Goal: Information Seeking & Learning: Learn about a topic

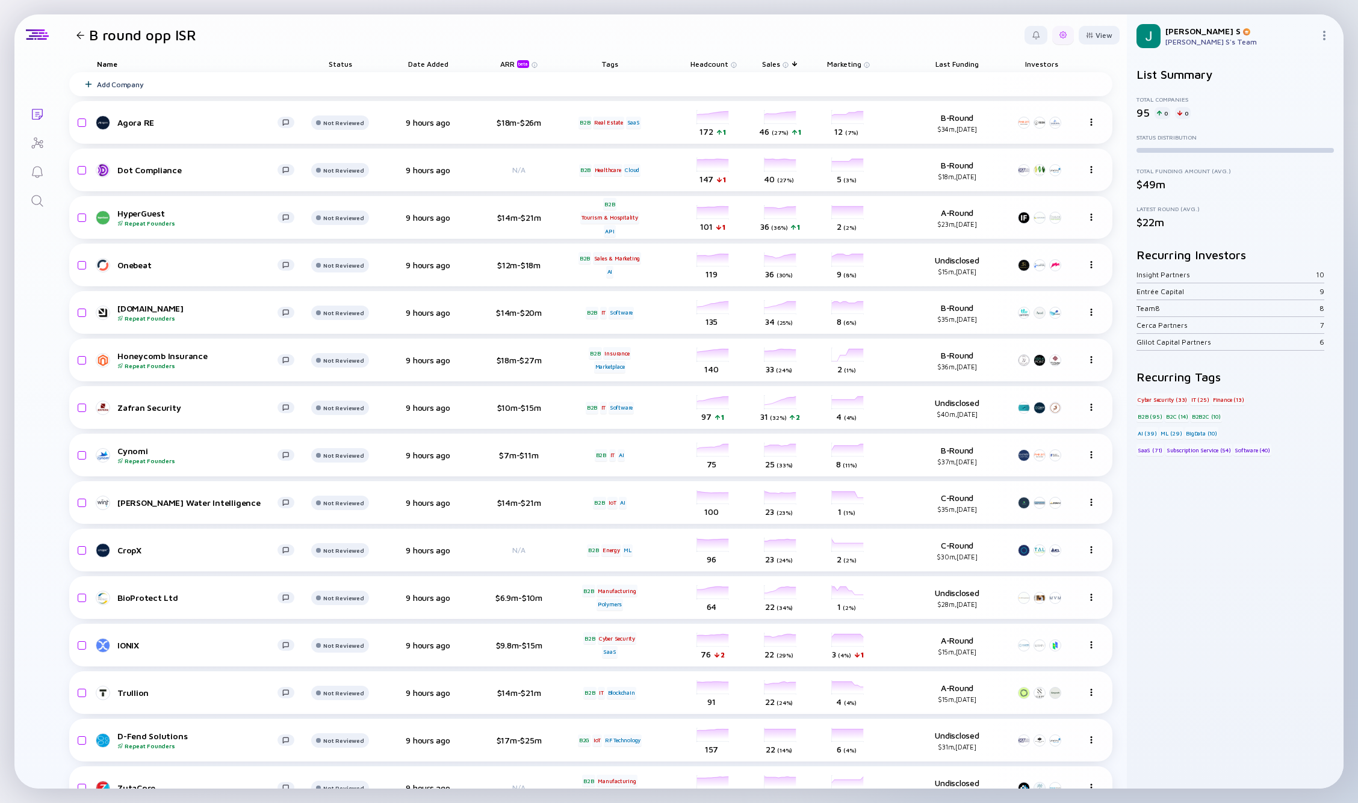
click at [854, 39] on div at bounding box center [1063, 35] width 22 height 19
click at [854, 136] on div "Edit Filter" at bounding box center [1025, 132] width 75 height 24
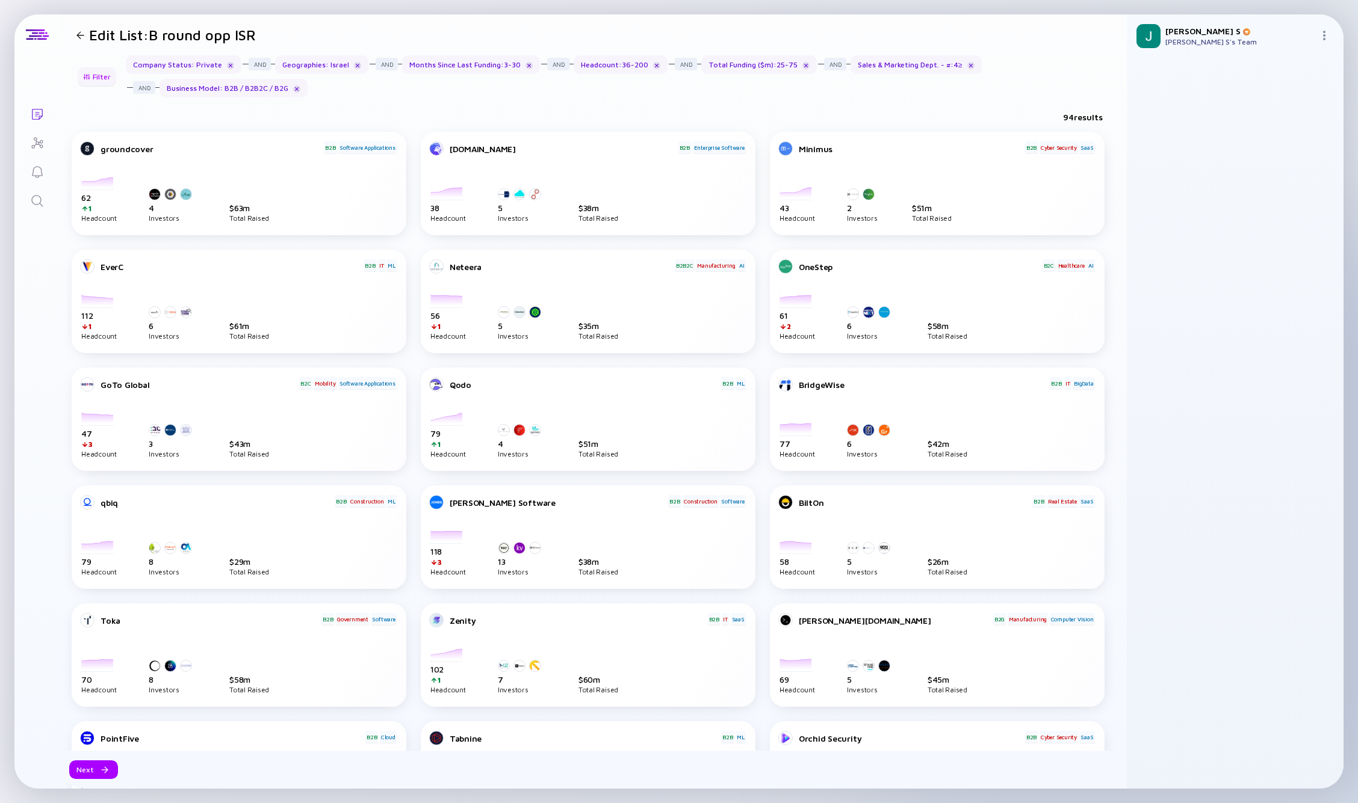
click at [92, 75] on div "Filter" at bounding box center [97, 76] width 42 height 19
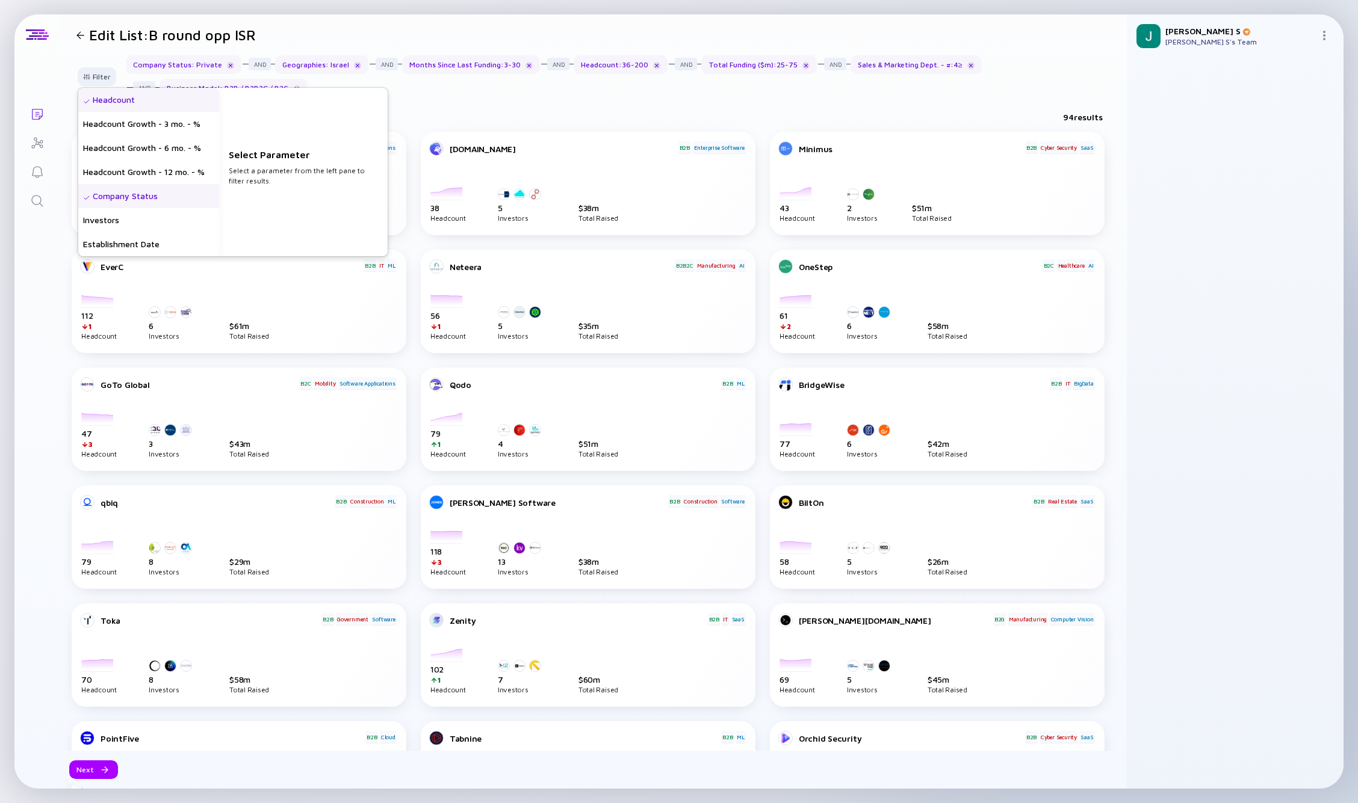
click at [131, 103] on div "Headcount" at bounding box center [148, 100] width 141 height 24
click at [114, 202] on div "Company Status" at bounding box center [148, 196] width 141 height 24
click at [133, 173] on div "Total Funding ($m)" at bounding box center [148, 173] width 141 height 24
click at [166, 198] on div "Months Since Last Funding" at bounding box center [148, 197] width 141 height 24
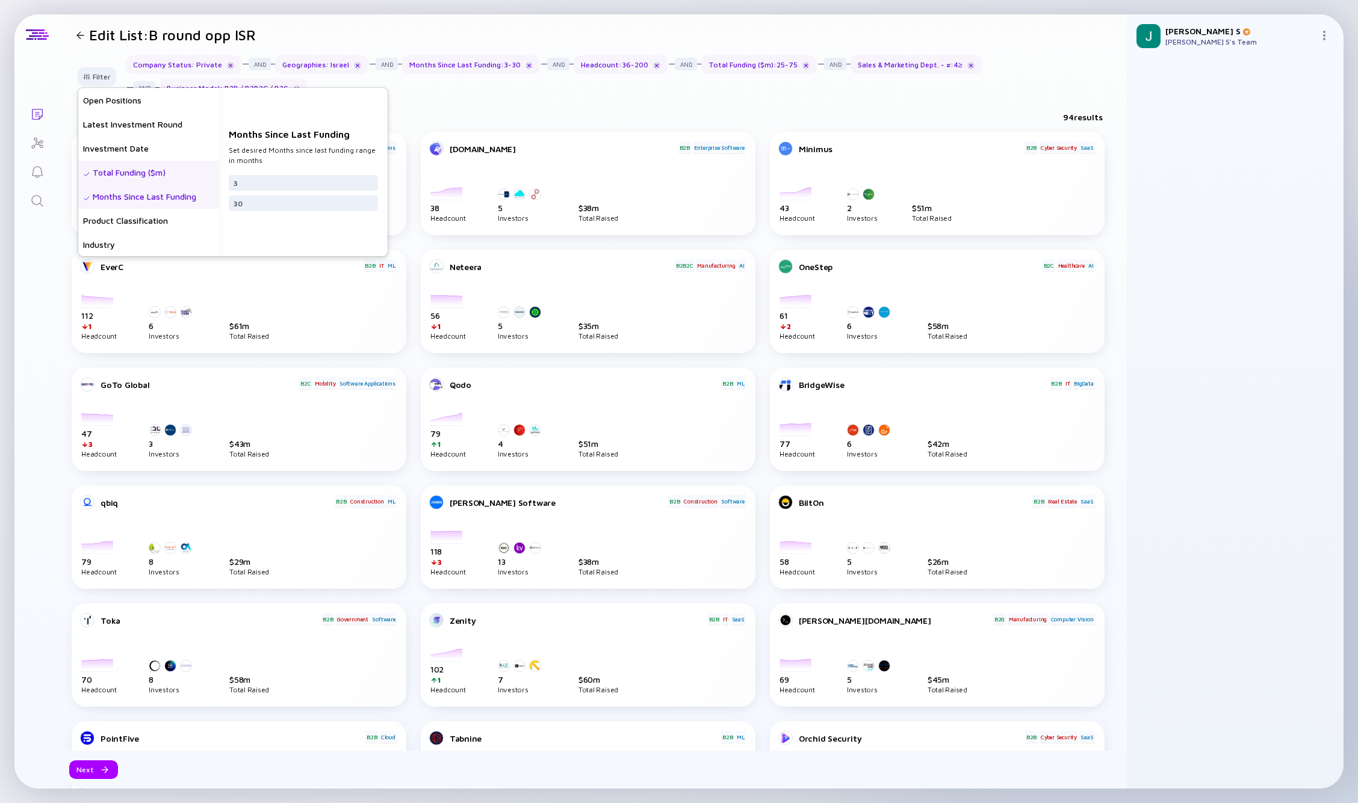
scroll to position [337, 0]
click at [148, 203] on div "Sales & Marketing Dept. - #" at bounding box center [148, 196] width 141 height 24
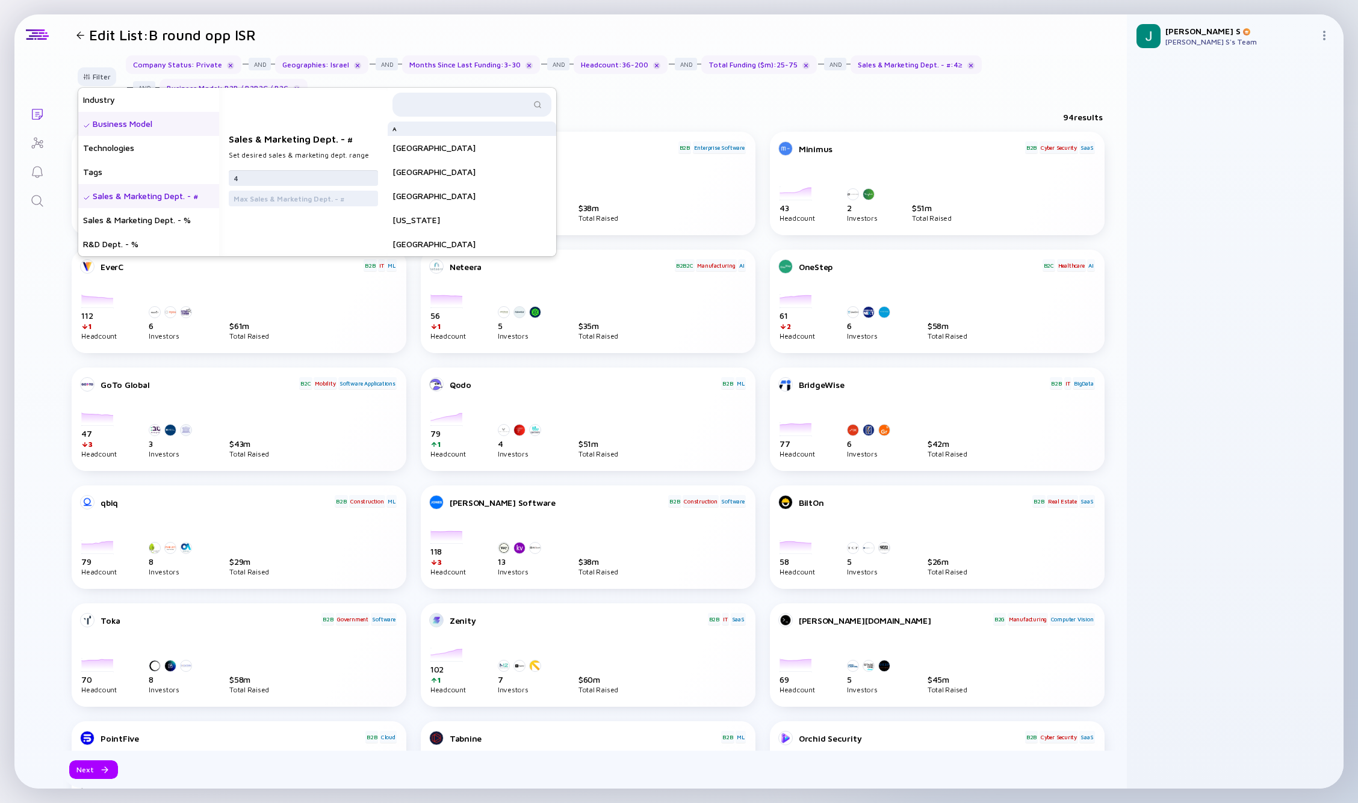
click at [273, 182] on input "4" at bounding box center [304, 178] width 140 height 12
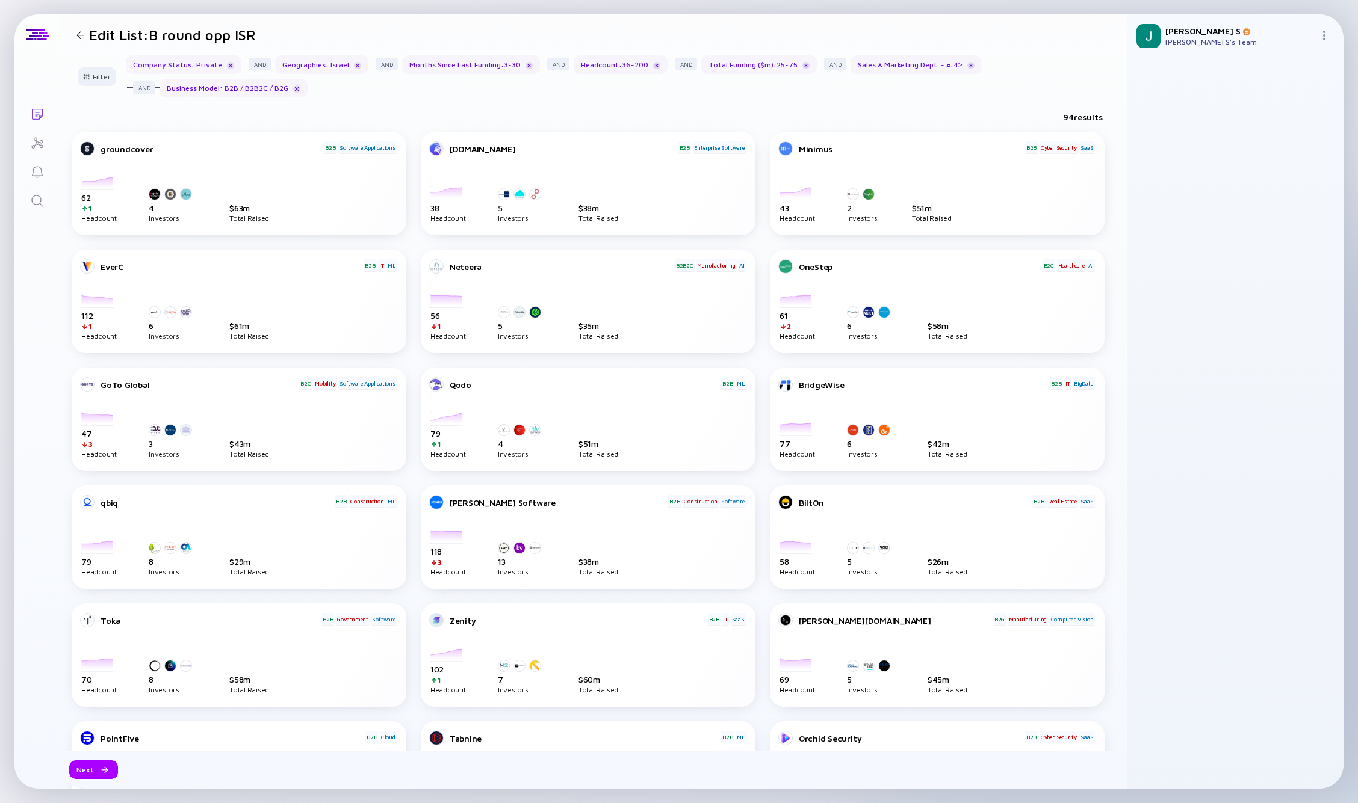
click at [38, 111] on icon "Lists" at bounding box center [37, 114] width 14 height 14
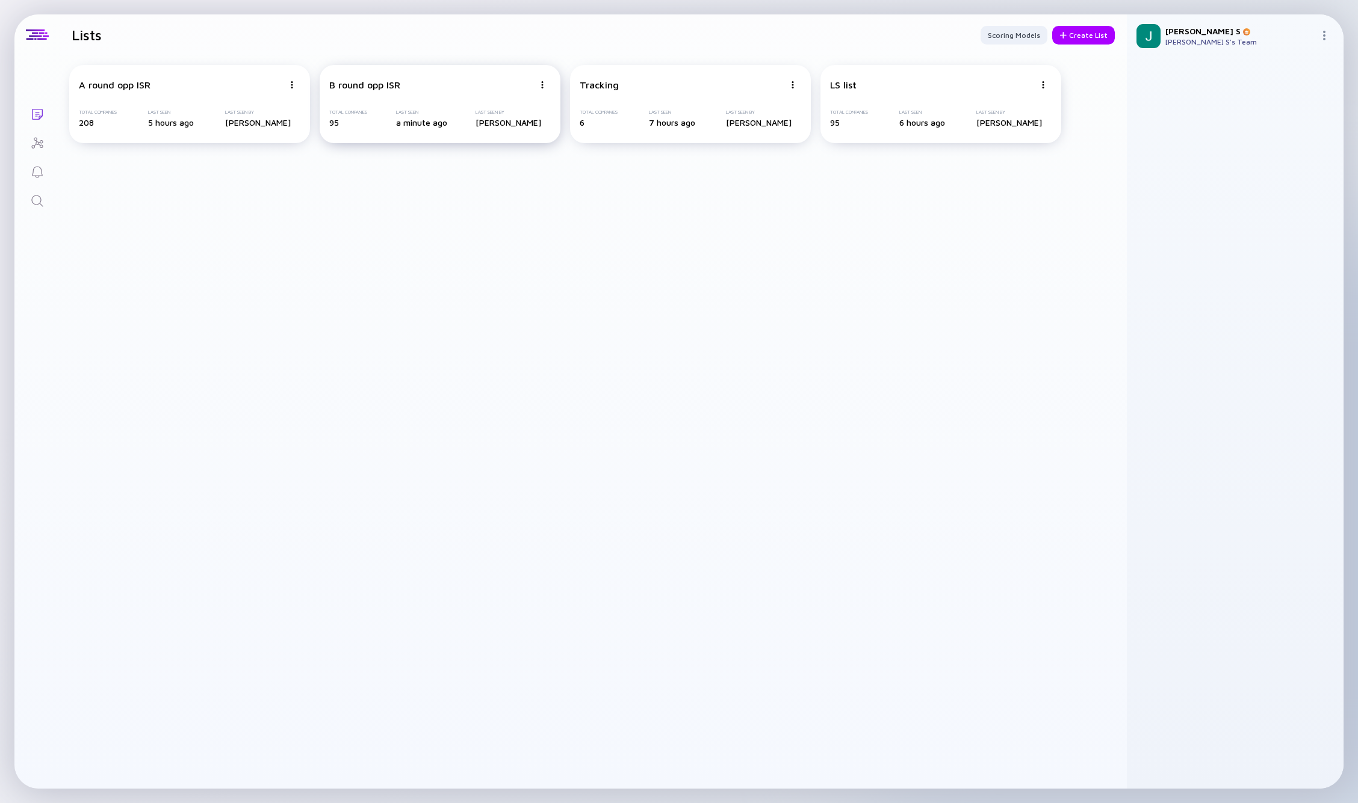
click at [377, 82] on div "B round opp ISR" at bounding box center [364, 84] width 71 height 11
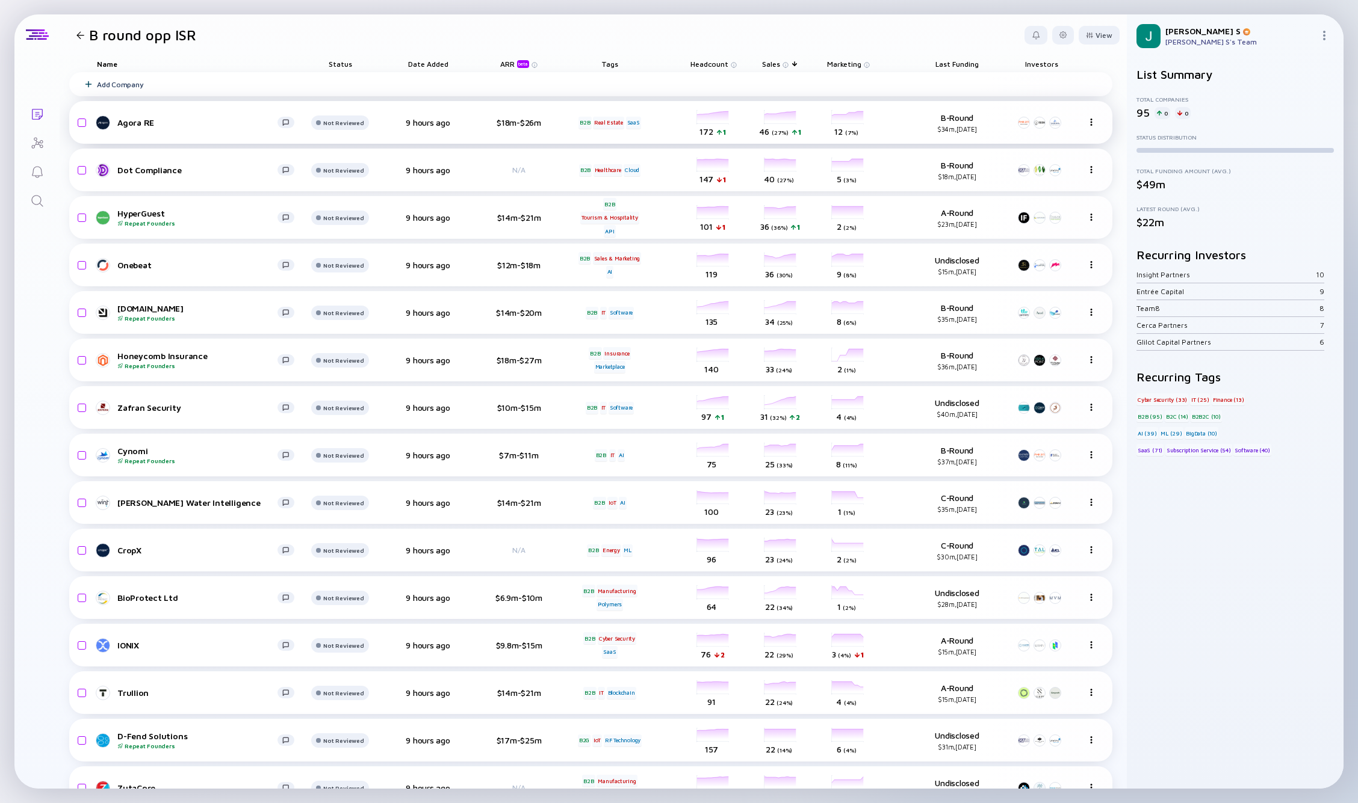
click at [137, 107] on div "Agora RE Not Reviewed 9 hours ago $18m-$26m B2B Real Estate SaaS headcount-agor…" at bounding box center [590, 122] width 1043 height 43
click at [135, 116] on link "Agora RE" at bounding box center [200, 123] width 207 height 14
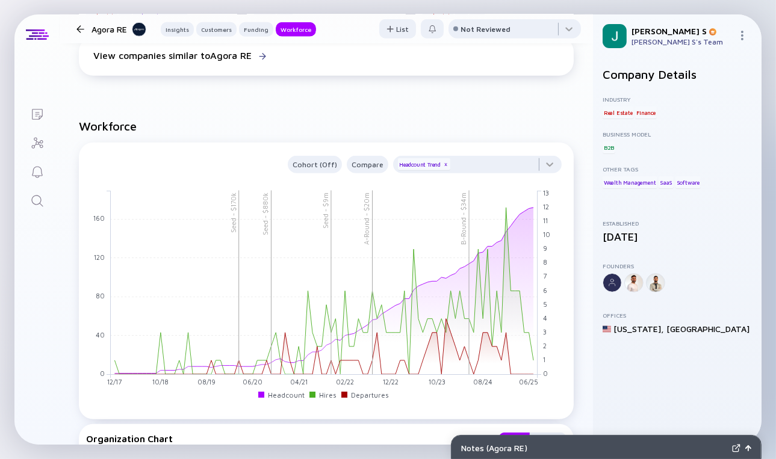
scroll to position [1181, 0]
click at [450, 167] on div at bounding box center [477, 168] width 169 height 24
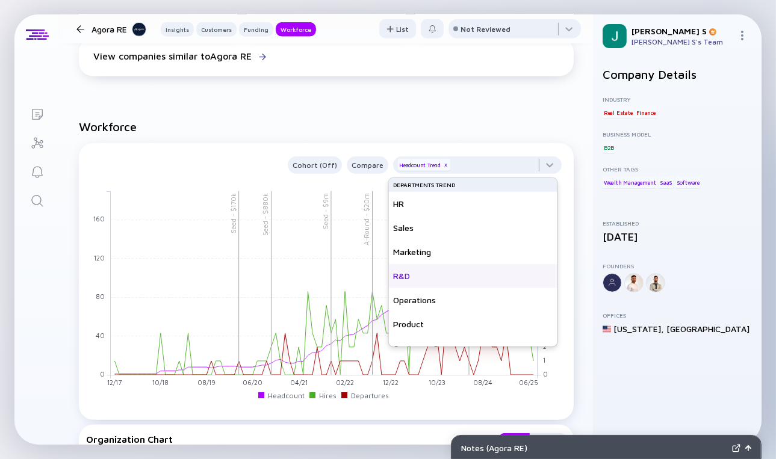
scroll to position [24, 0]
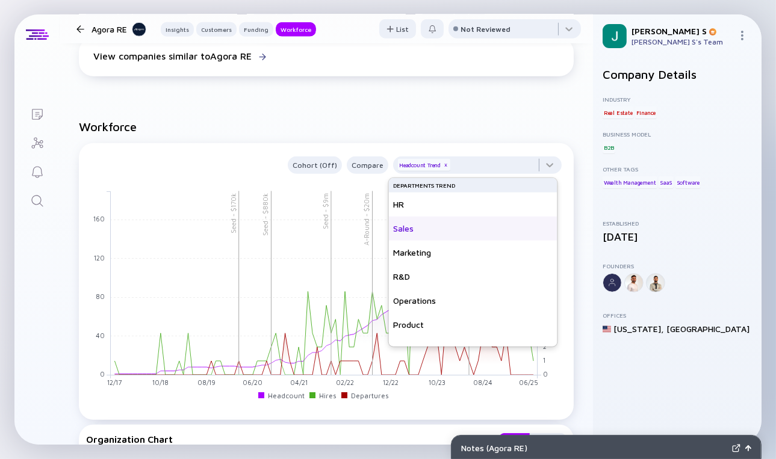
click at [410, 236] on div "Sales" at bounding box center [473, 229] width 169 height 24
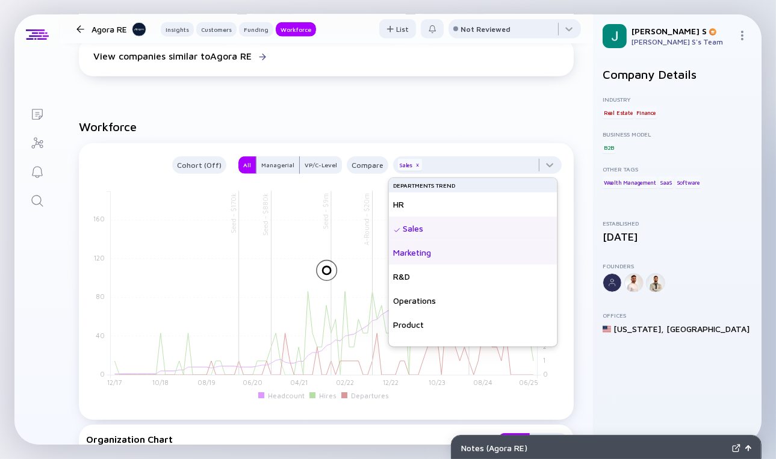
click at [413, 249] on div "Marketing" at bounding box center [473, 253] width 169 height 24
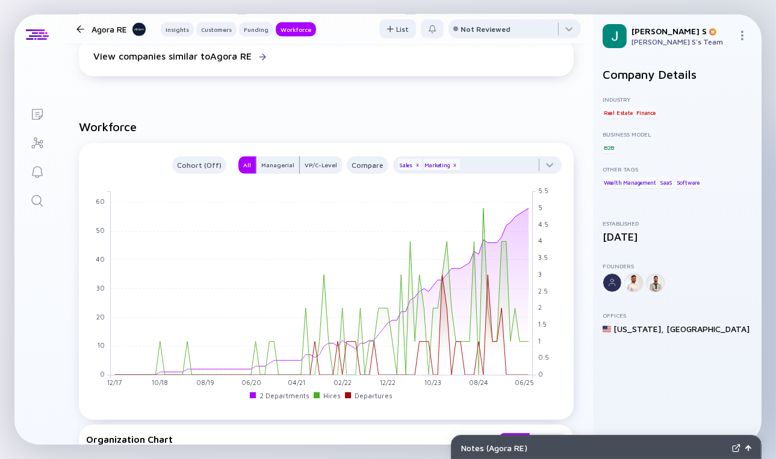
click at [442, 134] on h2 "Workforce" at bounding box center [326, 127] width 495 height 14
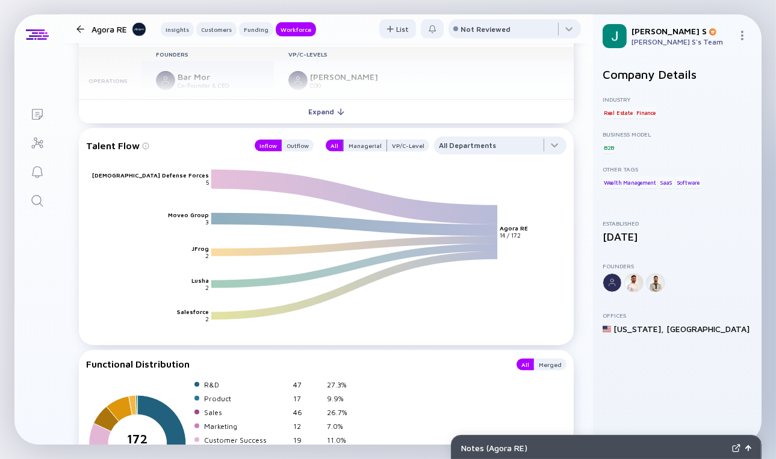
scroll to position [1588, 0]
click at [294, 147] on div "Outflow" at bounding box center [298, 146] width 32 height 12
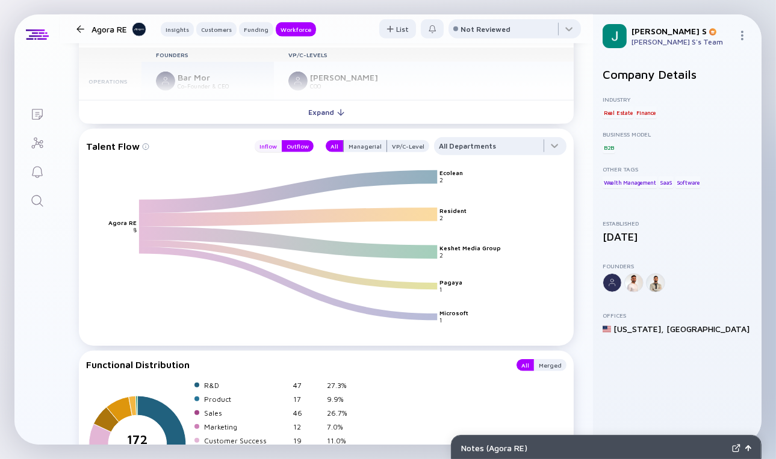
click at [270, 144] on div "Inflow" at bounding box center [268, 146] width 27 height 12
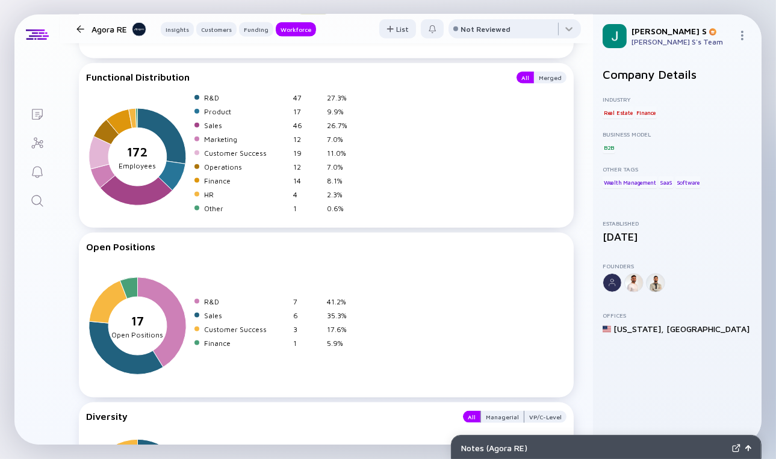
scroll to position [1875, 0]
click at [111, 364] on icon at bounding box center [126, 349] width 74 height 53
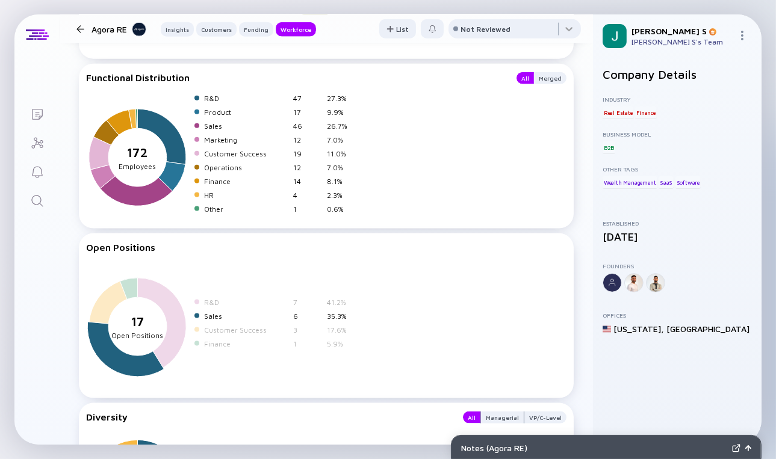
click at [114, 360] on icon at bounding box center [125, 349] width 76 height 55
click at [338, 318] on div "35.3%" at bounding box center [341, 316] width 29 height 9
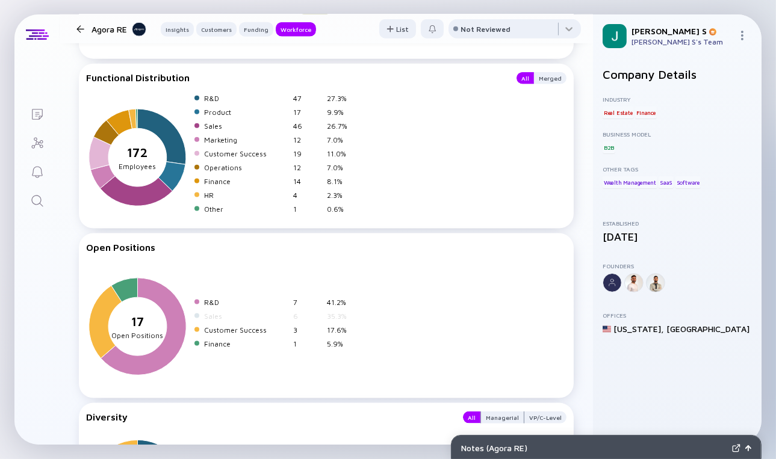
click at [332, 318] on div "35.3%" at bounding box center [341, 316] width 29 height 9
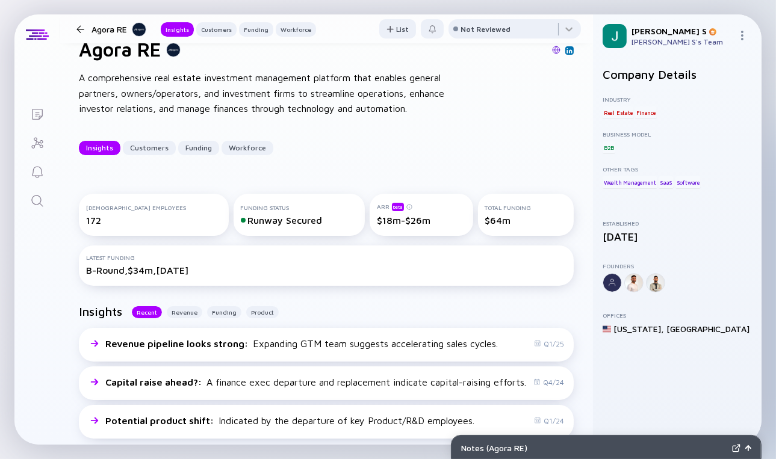
scroll to position [102, 0]
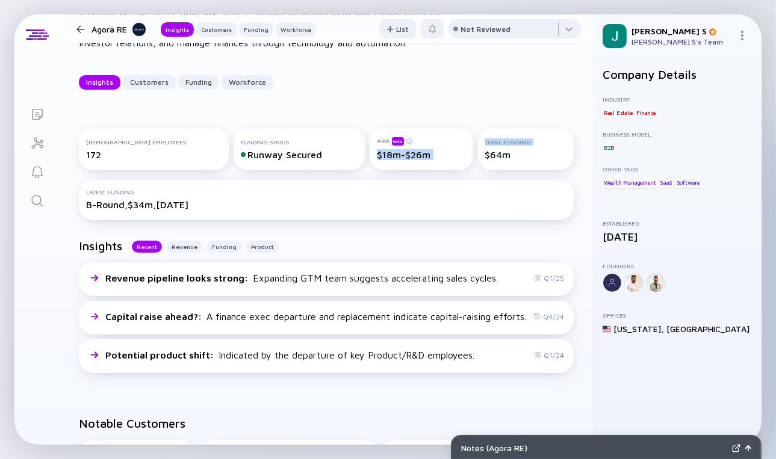
drag, startPoint x: 281, startPoint y: 177, endPoint x: 354, endPoint y: 182, distance: 73.0
click at [354, 182] on div "[DEMOGRAPHIC_DATA] Employees 172 Funding Status Runway Secured ARR beta $18m-$2…" at bounding box center [326, 164] width 495 height 72
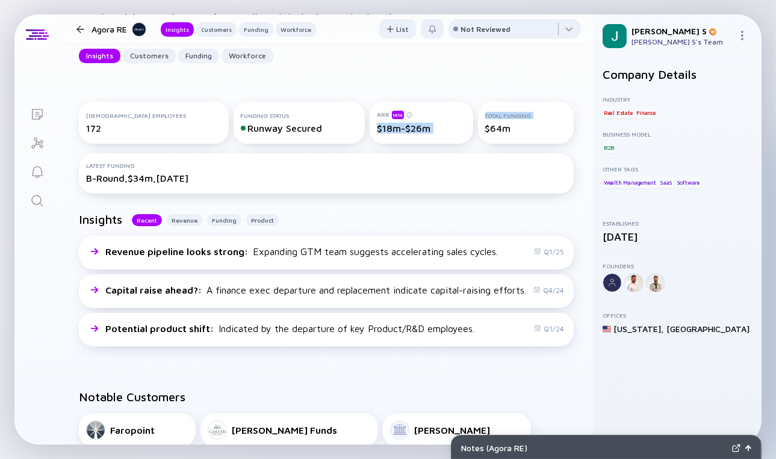
scroll to position [128, 0]
click at [370, 144] on div "ARR beta $18m-$26m" at bounding box center [422, 123] width 104 height 42
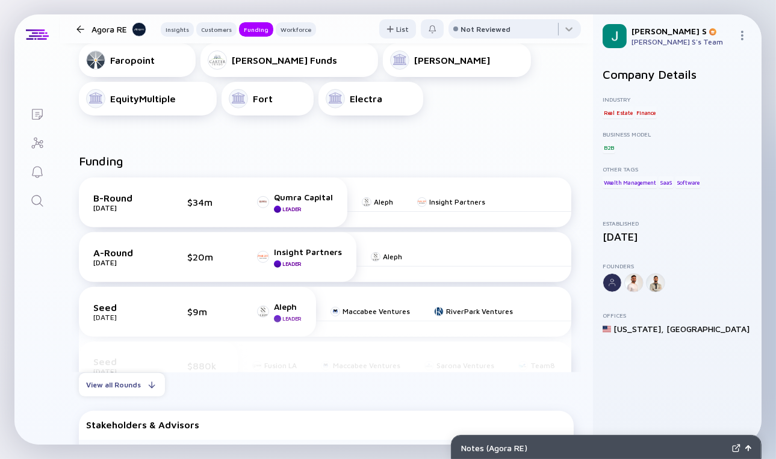
scroll to position [498, 0]
click at [329, 290] on div "Seed [DATE] $9m Aleph Leader Maccabee Ventures RiverPark Ventures" at bounding box center [325, 313] width 492 height 50
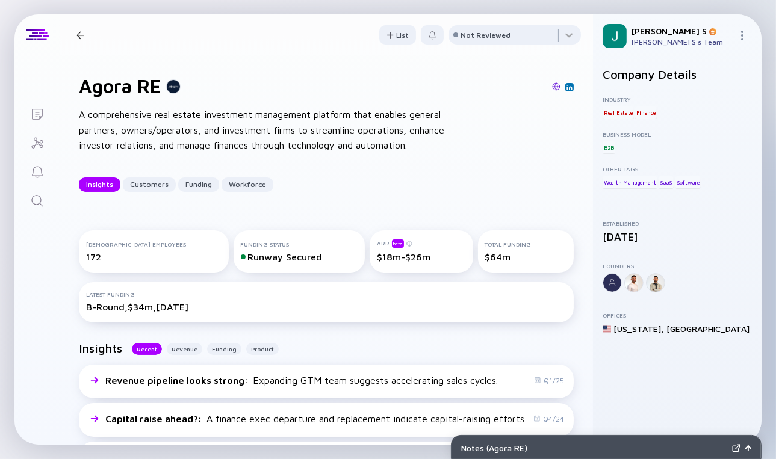
scroll to position [0, 0]
click at [78, 28] on div "Agora RE Insights Customers Funding Workforce" at bounding box center [194, 35] width 244 height 16
click at [78, 32] on div at bounding box center [80, 35] width 8 height 8
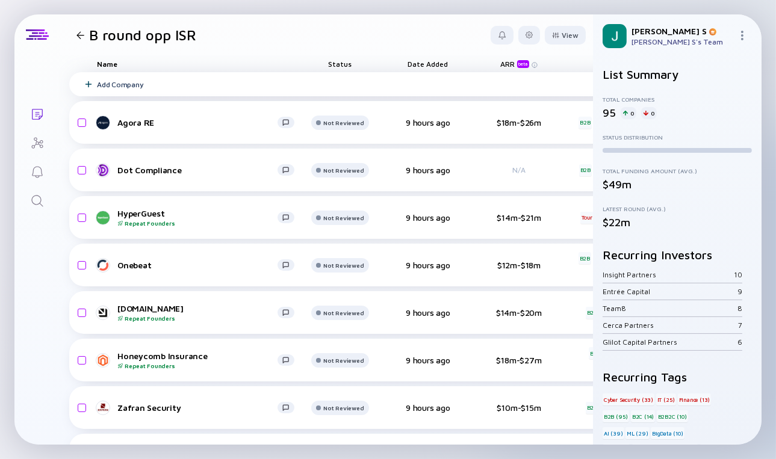
click at [100, 87] on div "Add Company" at bounding box center [120, 84] width 46 height 9
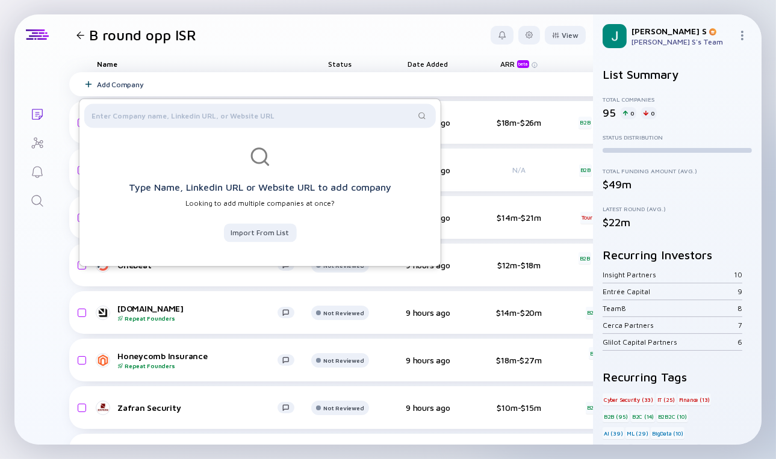
click at [226, 74] on div "Add Company" at bounding box center [589, 84] width 1041 height 24
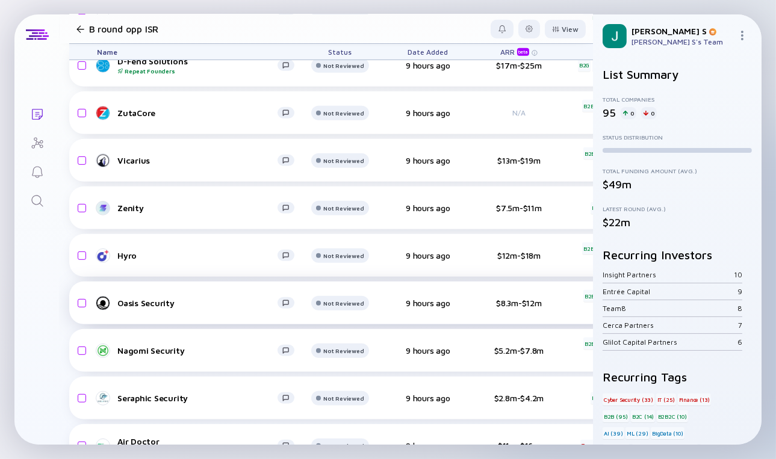
scroll to position [675, 0]
click at [150, 328] on div "Add Company Trullion Not Reviewed 9 hours ago $14m-$21m B2B IT Blockchain headc…" at bounding box center [589, 361] width 1041 height 1926
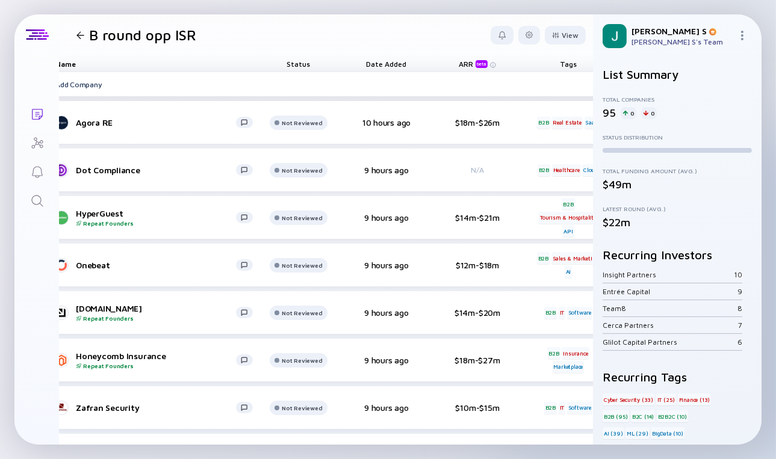
scroll to position [0, 42]
click at [81, 32] on div at bounding box center [80, 35] width 8 height 8
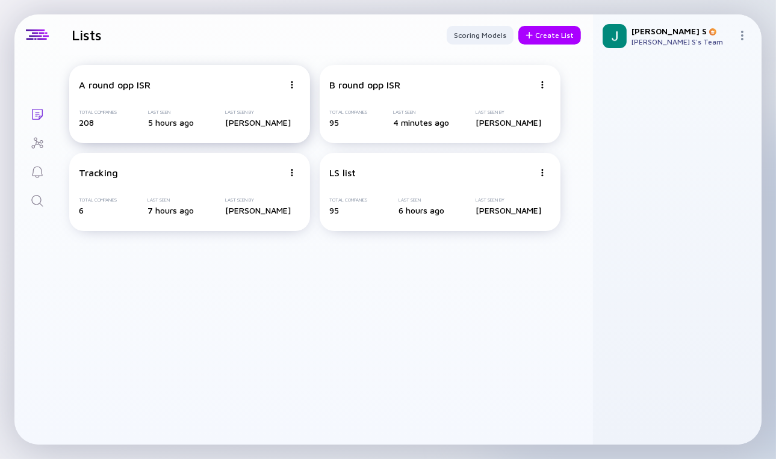
click at [176, 88] on div "A round opp ISR" at bounding box center [181, 84] width 205 height 11
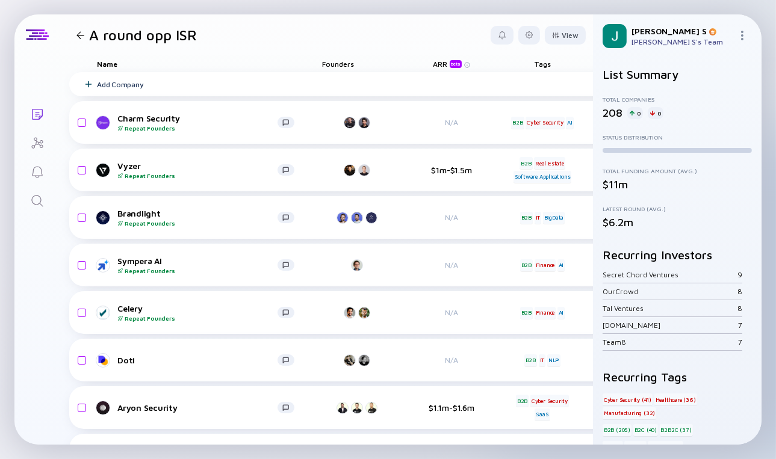
click at [81, 32] on div at bounding box center [80, 35] width 8 height 8
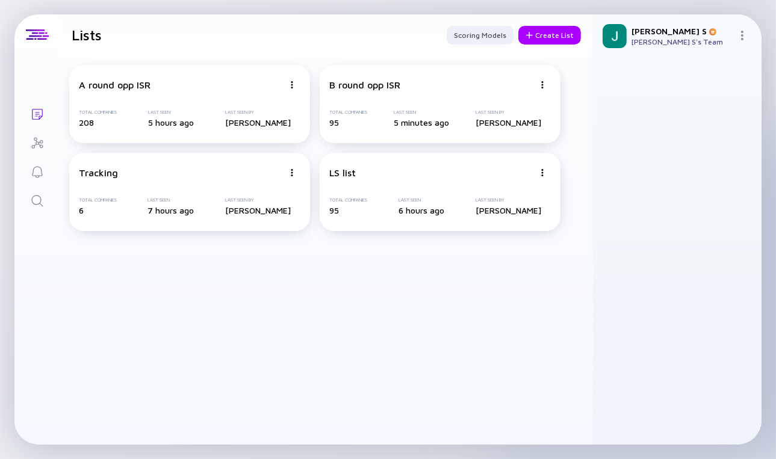
click at [40, 206] on icon "Search" at bounding box center [37, 201] width 14 height 14
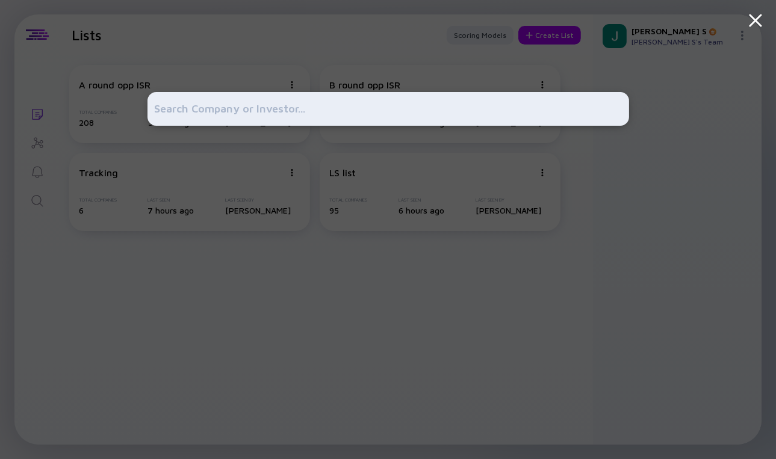
click at [201, 116] on input "text" at bounding box center [388, 109] width 467 height 22
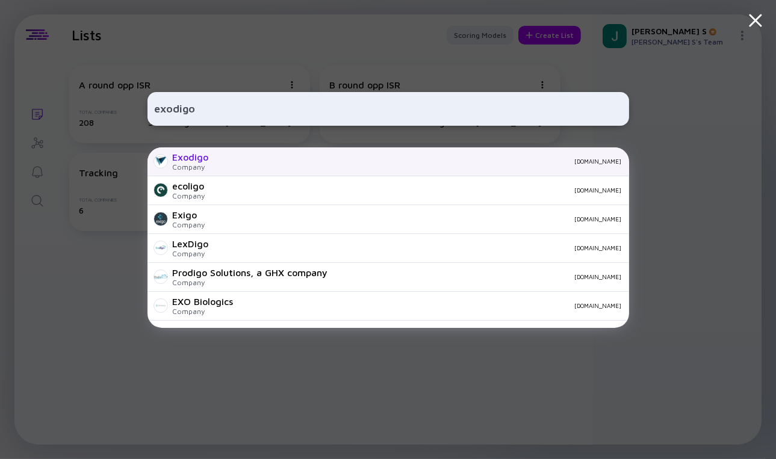
type input "exodigo"
click at [205, 167] on div "Company" at bounding box center [191, 166] width 36 height 9
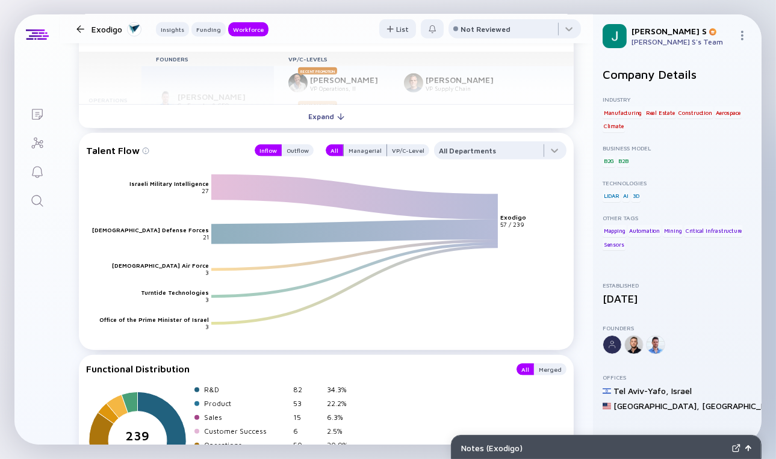
scroll to position [1504, 0]
click at [295, 150] on div "Outflow" at bounding box center [298, 150] width 32 height 12
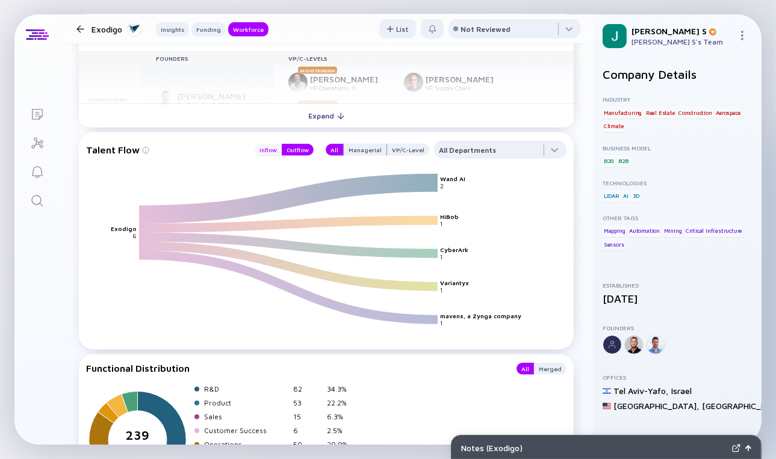
click at [265, 150] on div "Inflow" at bounding box center [268, 150] width 27 height 12
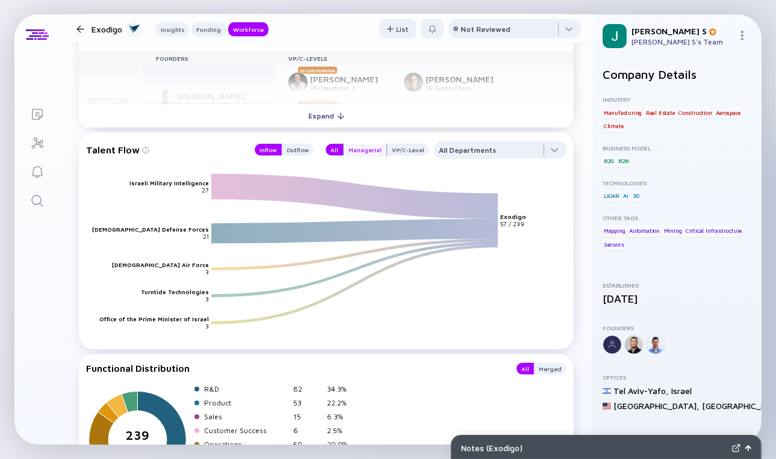
click at [362, 150] on div "Managerial" at bounding box center [365, 150] width 43 height 12
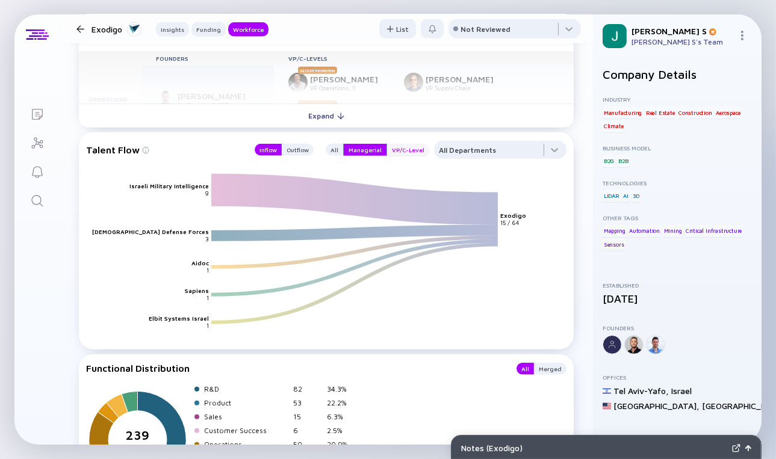
click at [389, 147] on div "VP/C-Level" at bounding box center [408, 150] width 42 height 12
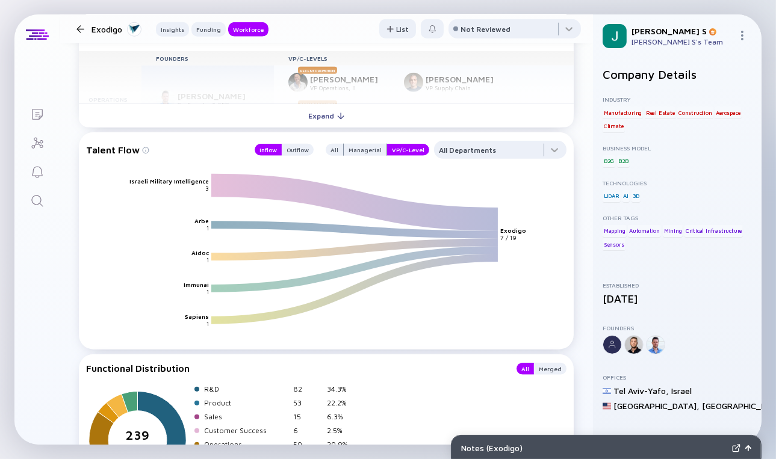
click at [364, 144] on div "All Managerial VP/C-Level" at bounding box center [373, 150] width 111 height 18
click at [360, 151] on div "Managerial" at bounding box center [365, 150] width 43 height 12
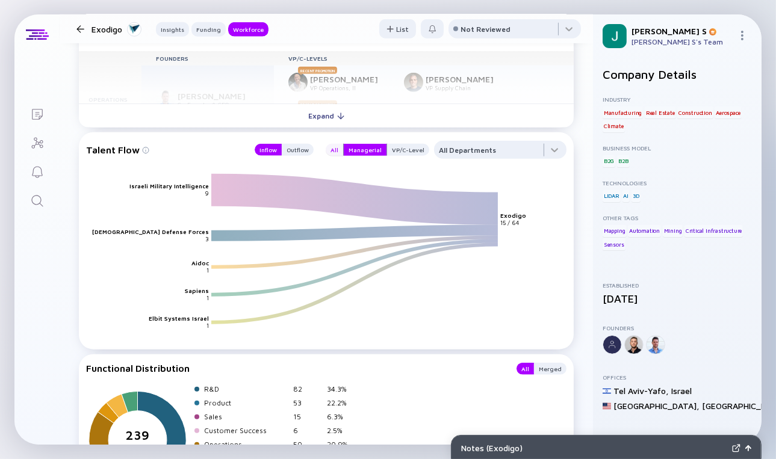
click at [332, 150] on div "All" at bounding box center [334, 150] width 17 height 12
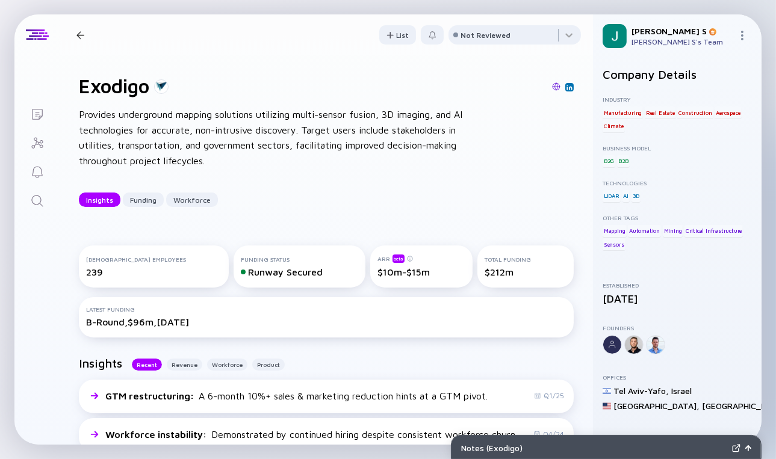
scroll to position [0, 0]
click at [79, 32] on div at bounding box center [80, 35] width 8 height 8
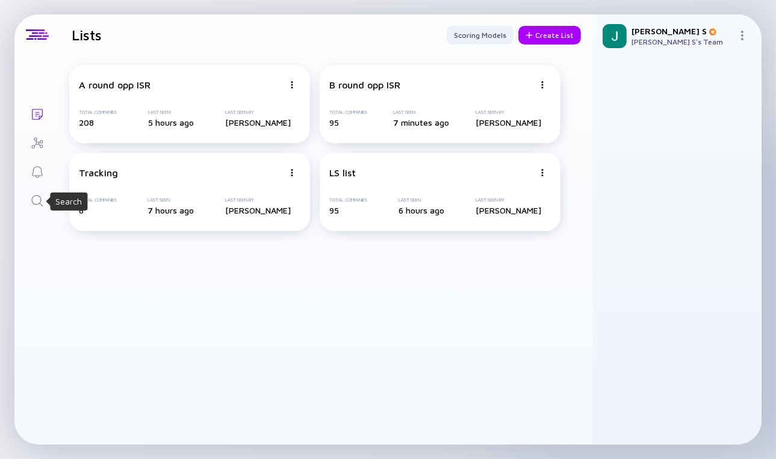
click at [37, 200] on icon "Search" at bounding box center [37, 201] width 14 height 14
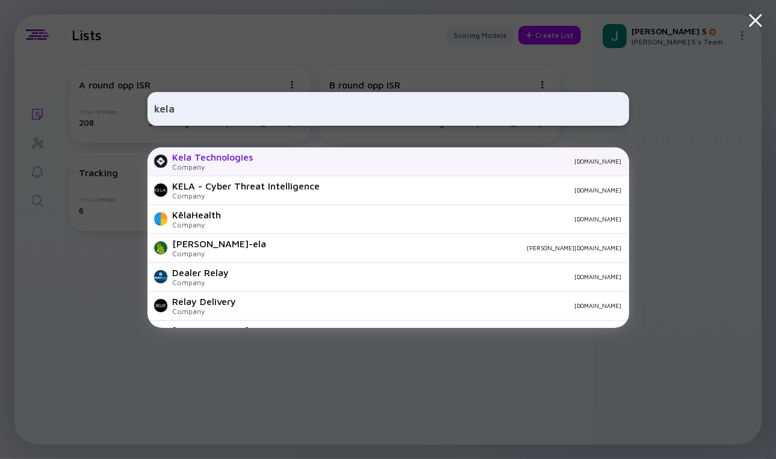
type input "kela"
click at [187, 158] on div "Kela Technologies" at bounding box center [213, 157] width 81 height 11
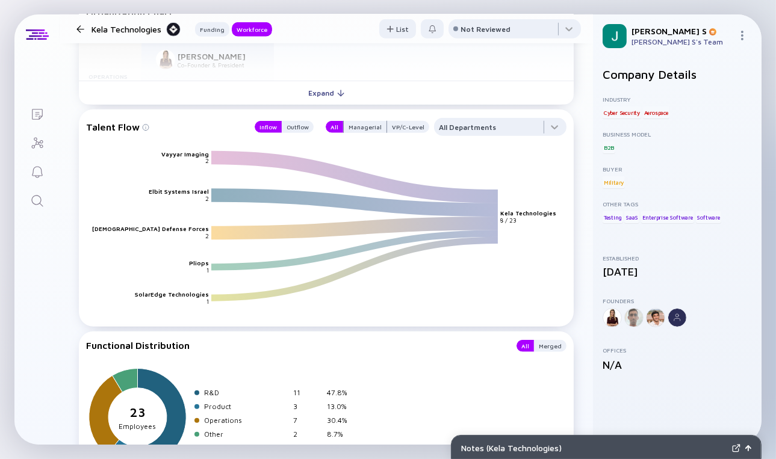
scroll to position [1212, 0]
click at [395, 138] on div "Vayyar Imaging Elbit Systems Israel Israel Defense Forces Pliops SolarEdge Tech…" at bounding box center [326, 226] width 480 height 181
click at [396, 130] on div "VP/C-Level" at bounding box center [408, 127] width 42 height 12
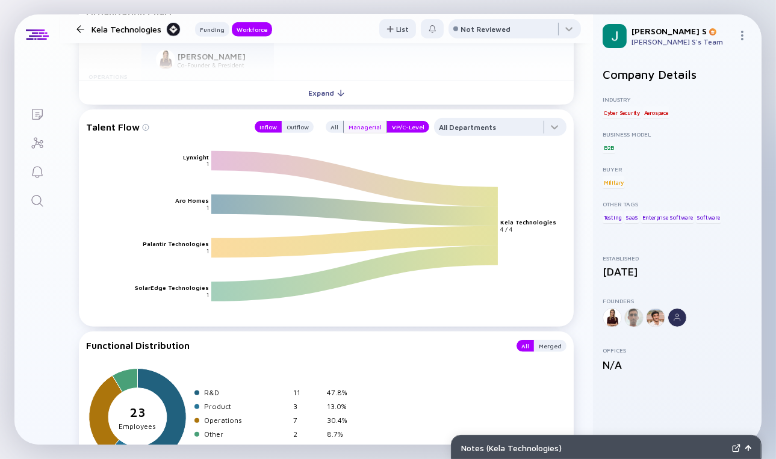
click at [371, 126] on div "Managerial" at bounding box center [365, 127] width 43 height 12
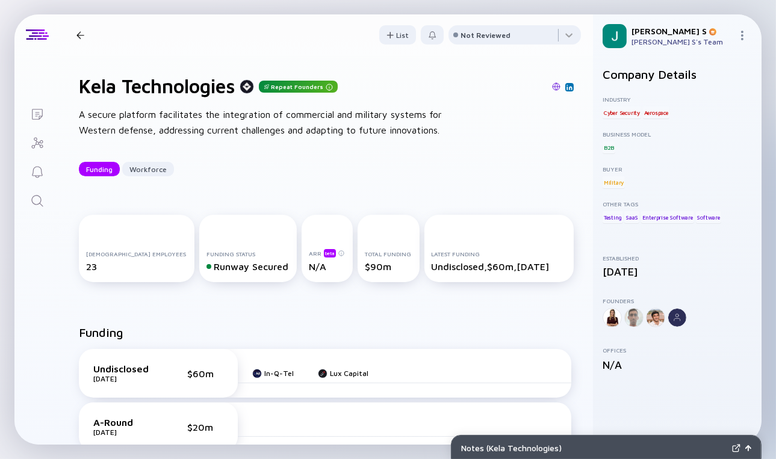
scroll to position [0, 0]
click at [36, 197] on icon "Search" at bounding box center [37, 201] width 14 height 14
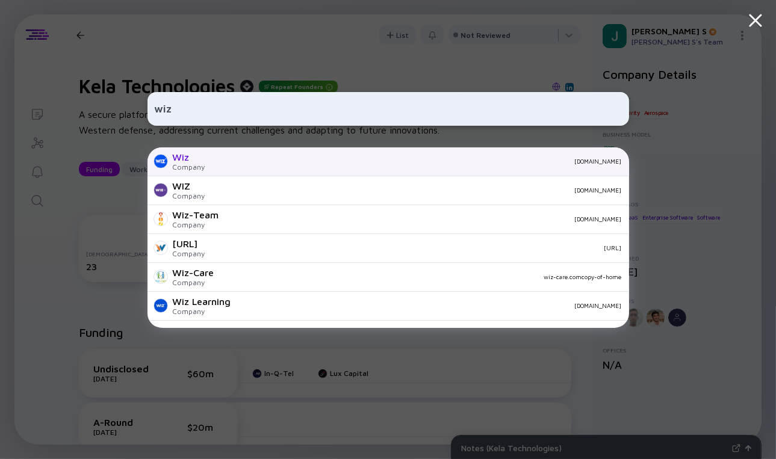
type input "wiz"
click at [188, 160] on div "Wiz" at bounding box center [189, 157] width 32 height 11
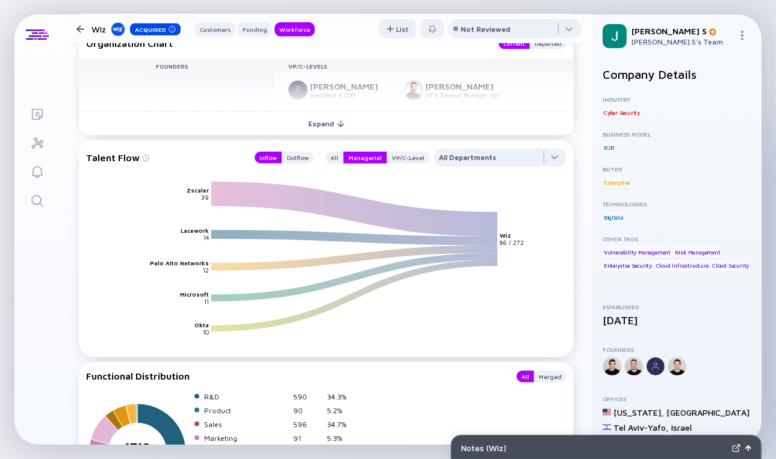
scroll to position [1657, 0]
click at [395, 161] on div "VP/C-Level" at bounding box center [408, 157] width 42 height 12
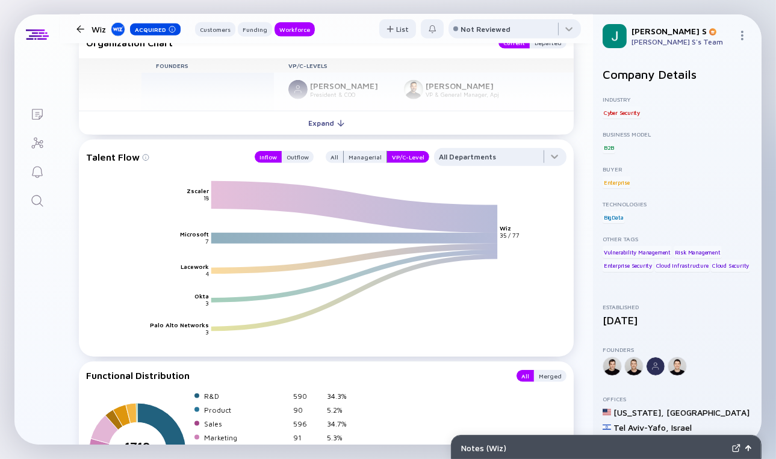
click at [187, 235] on text "Microsoft" at bounding box center [194, 234] width 29 height 7
click at [362, 159] on div "Managerial" at bounding box center [365, 157] width 43 height 12
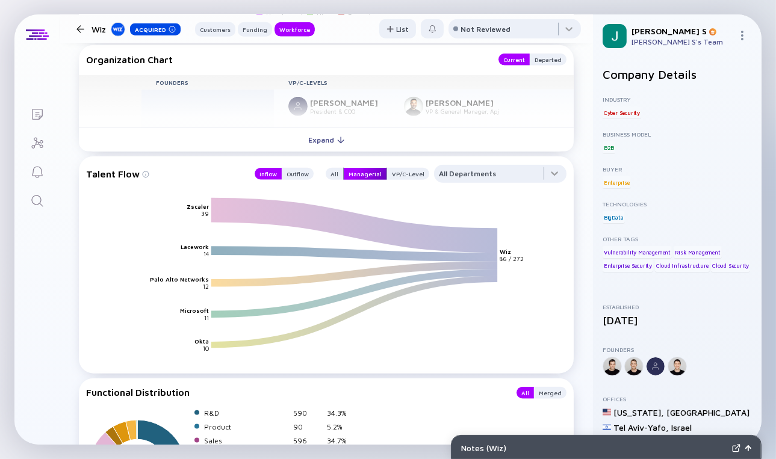
scroll to position [1643, 0]
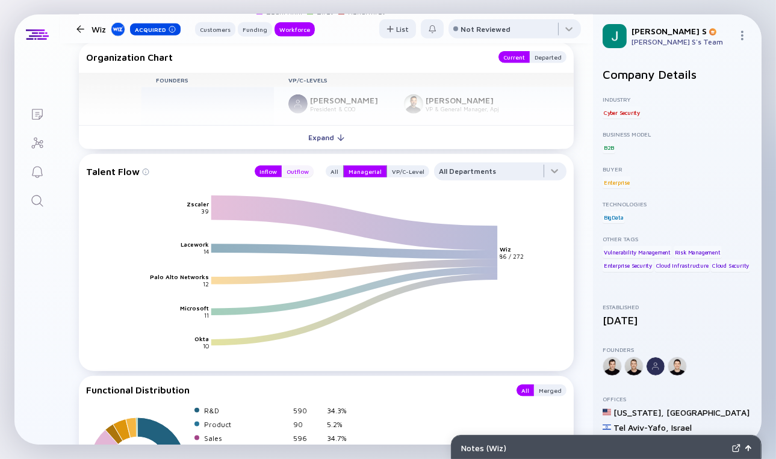
click at [292, 171] on div "Outflow" at bounding box center [298, 172] width 32 height 12
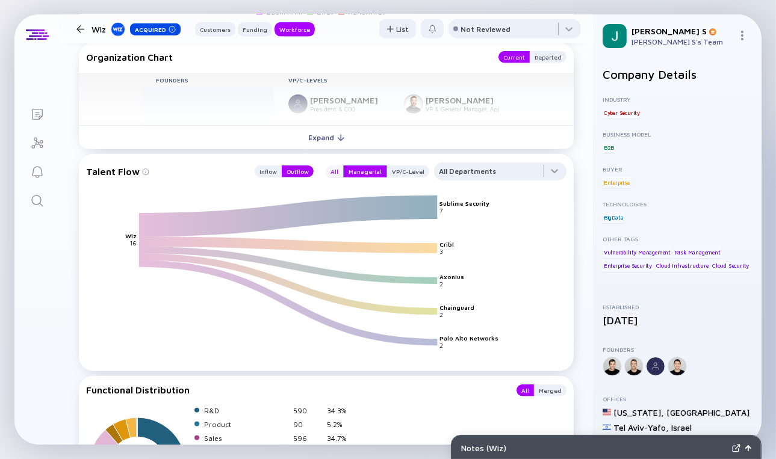
click at [331, 172] on div "All" at bounding box center [334, 172] width 17 height 12
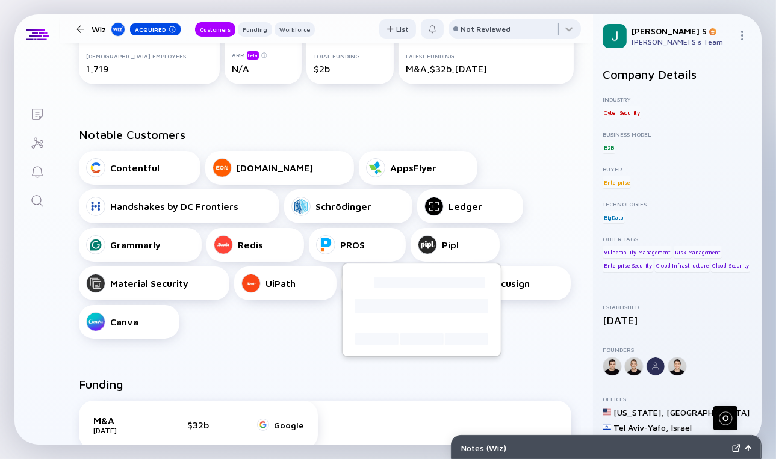
scroll to position [0, 0]
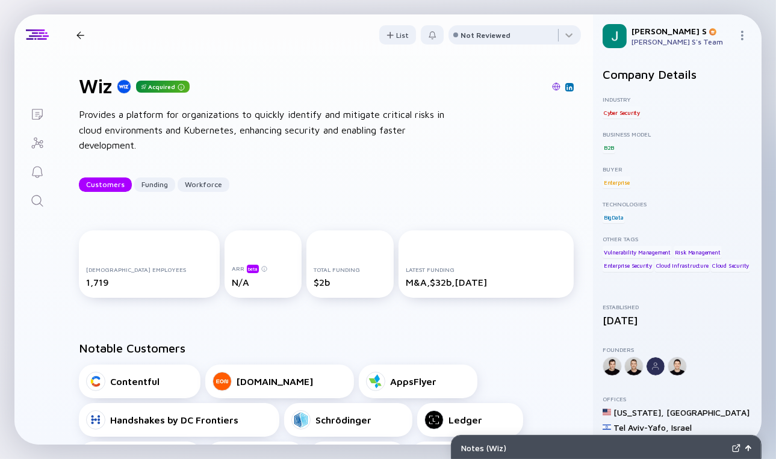
click at [84, 36] on div at bounding box center [80, 35] width 8 height 8
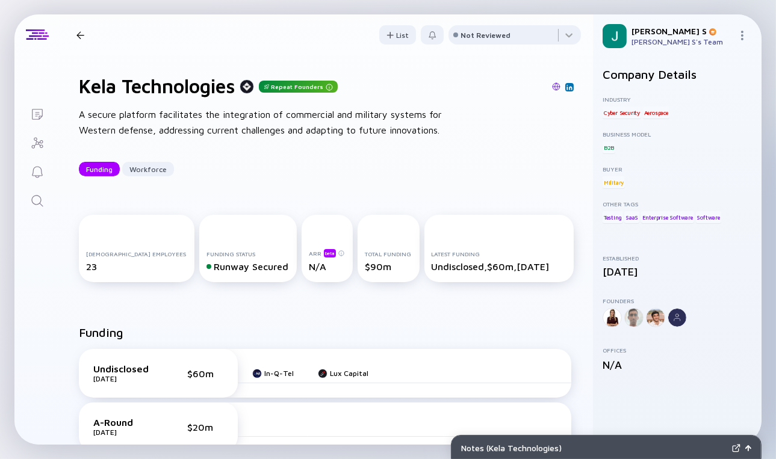
click at [84, 36] on div at bounding box center [80, 35] width 8 height 8
click at [80, 35] on div at bounding box center [80, 35] width 8 height 8
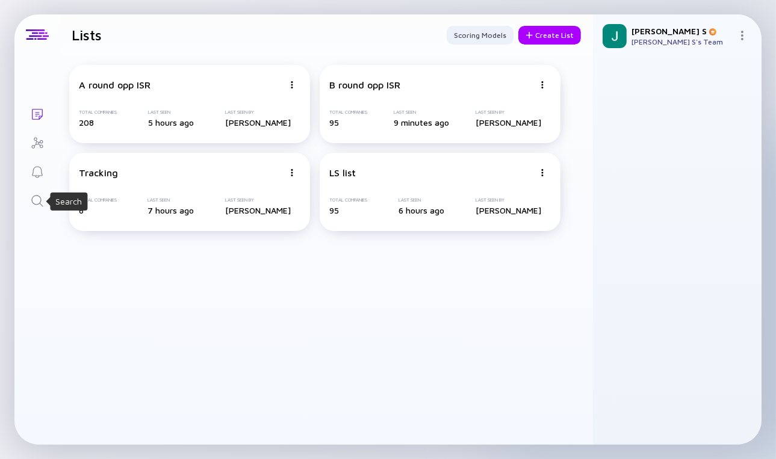
click at [36, 200] on icon "Search" at bounding box center [37, 201] width 14 height 14
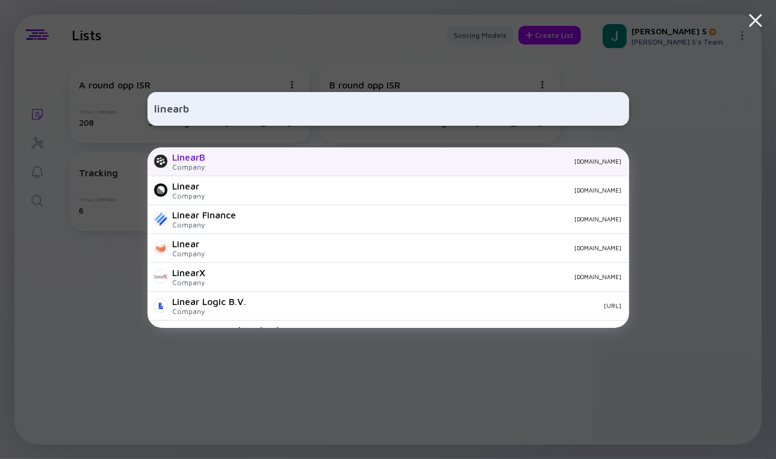
type input "linearb"
click at [215, 163] on div "[DOMAIN_NAME]" at bounding box center [418, 161] width 406 height 7
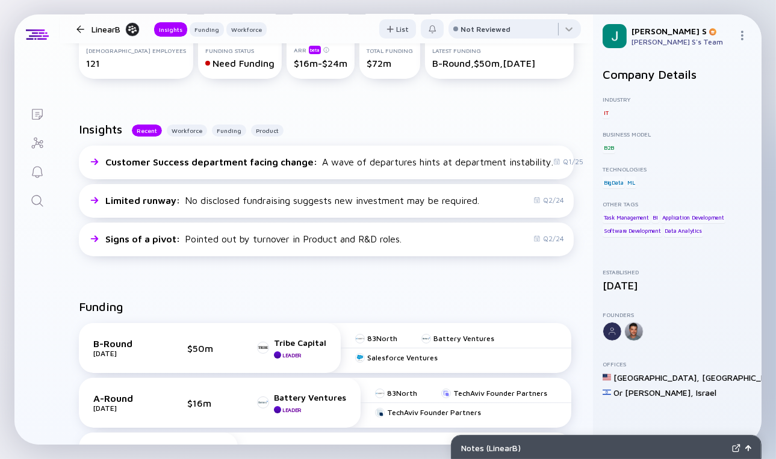
scroll to position [234, 0]
click at [42, 198] on icon "Search" at bounding box center [37, 201] width 14 height 14
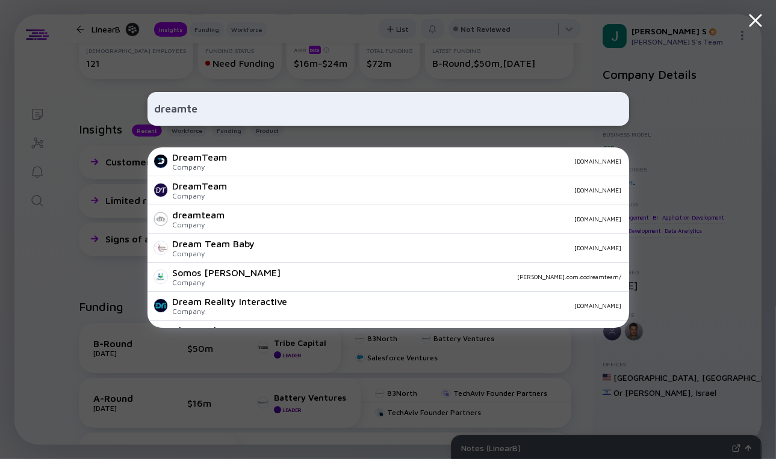
type input "dreamte"
click at [42, 198] on div "dreamte DreamTeam Company [DOMAIN_NAME] DreamTeam Company [DOMAIN_NAME] dreamte…" at bounding box center [388, 229] width 776 height 459
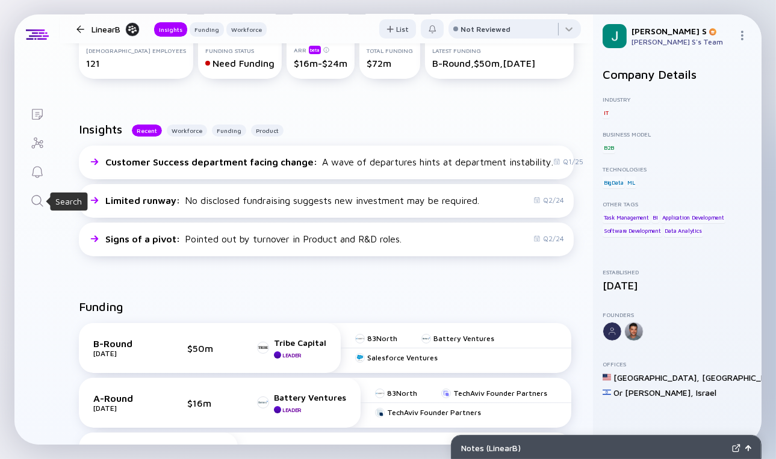
click at [42, 198] on icon "Search" at bounding box center [37, 201] width 14 height 14
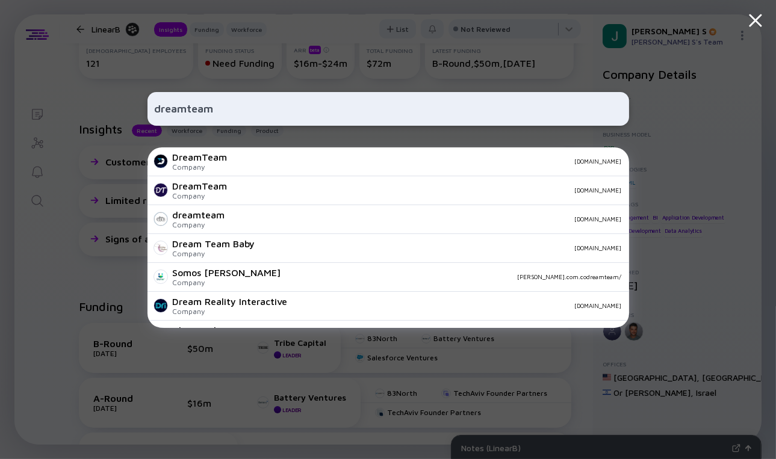
type input "dreamteam"
click at [223, 165] on div "Company" at bounding box center [200, 166] width 55 height 9
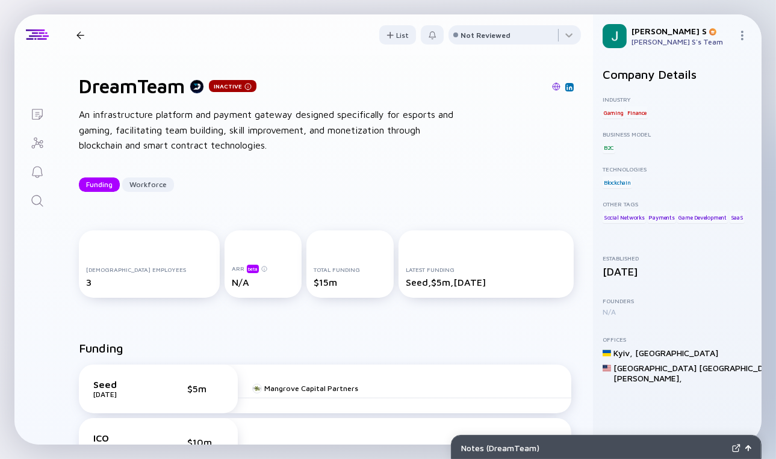
click at [39, 203] on icon "Search" at bounding box center [36, 200] width 11 height 11
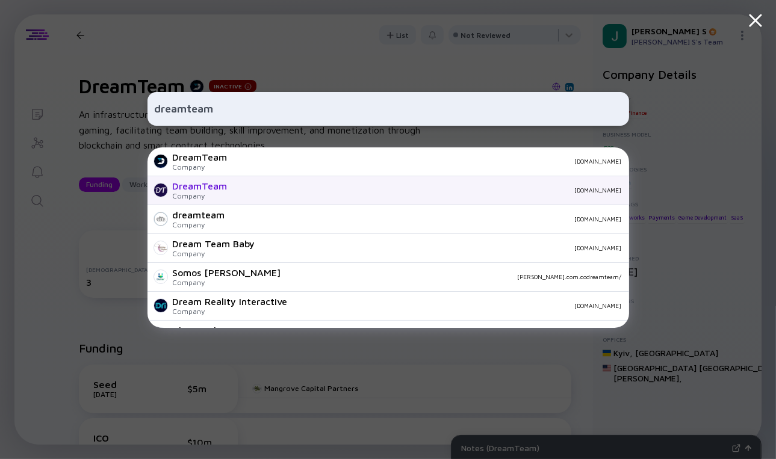
type input "dreamteam"
click at [203, 199] on div "Company" at bounding box center [200, 195] width 55 height 9
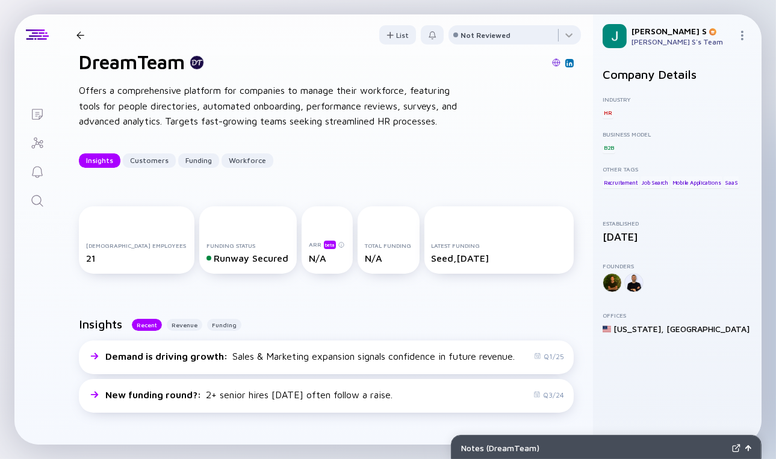
scroll to position [24, 0]
drag, startPoint x: 429, startPoint y: 256, endPoint x: 507, endPoint y: 261, distance: 78.4
click at [507, 261] on div "Seed, [DATE]" at bounding box center [499, 258] width 135 height 11
click at [32, 196] on icon "Search" at bounding box center [36, 200] width 11 height 11
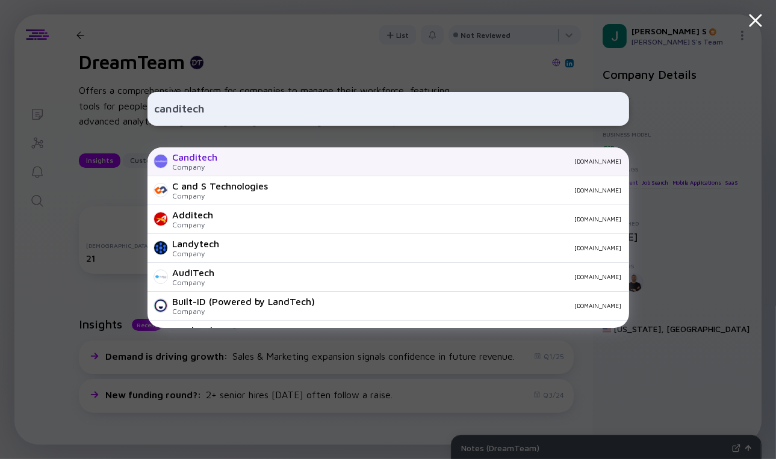
type input "canditech"
click at [189, 162] on div "Canditech" at bounding box center [195, 157] width 45 height 11
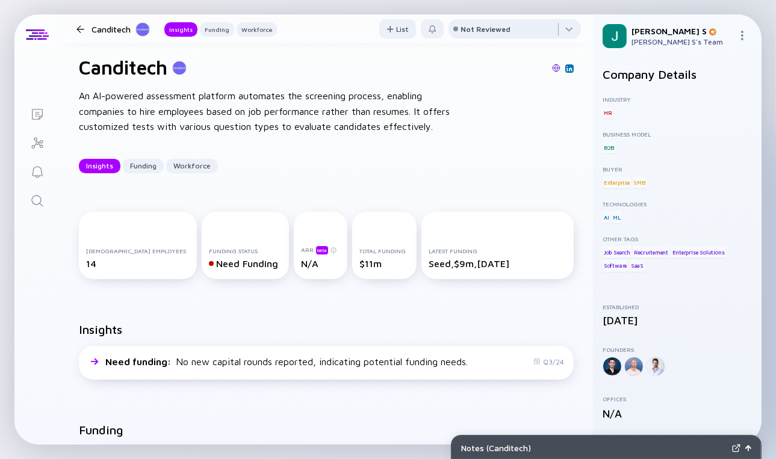
scroll to position [19, 0]
click at [228, 160] on div "Insights Funding Workforce" at bounding box center [326, 165] width 495 height 14
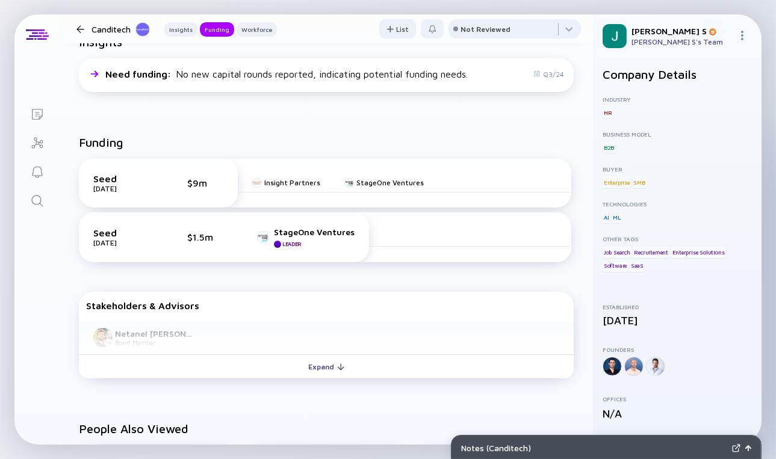
scroll to position [306, 0]
click at [323, 367] on div "Expand" at bounding box center [327, 367] width 50 height 19
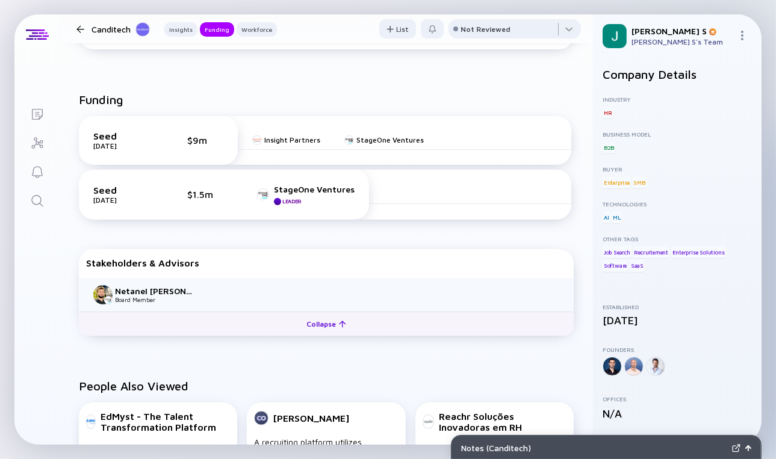
scroll to position [349, 0]
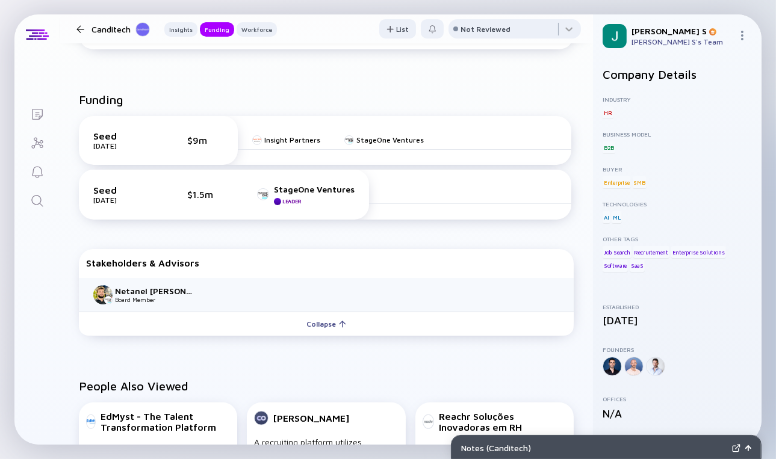
click at [104, 296] on img at bounding box center [102, 294] width 19 height 19
click at [123, 294] on div "Netanel [PERSON_NAME]" at bounding box center [154, 291] width 79 height 10
